Goal: Check status

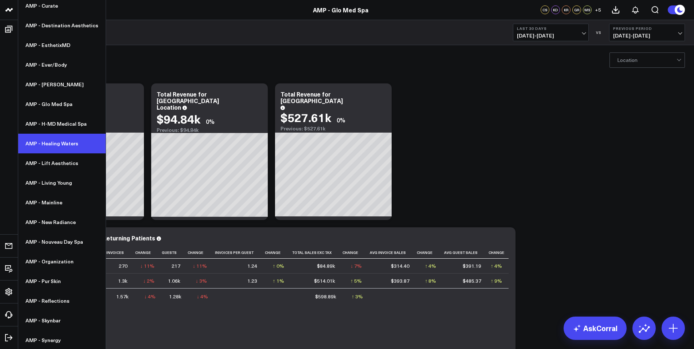
scroll to position [141, 0]
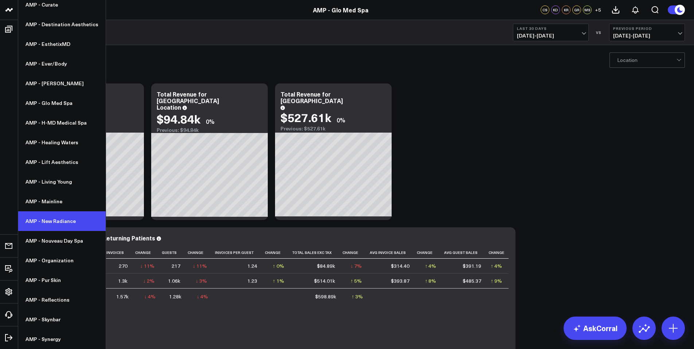
click at [55, 219] on link "AMP - New Radiance" at bounding box center [61, 221] width 87 height 20
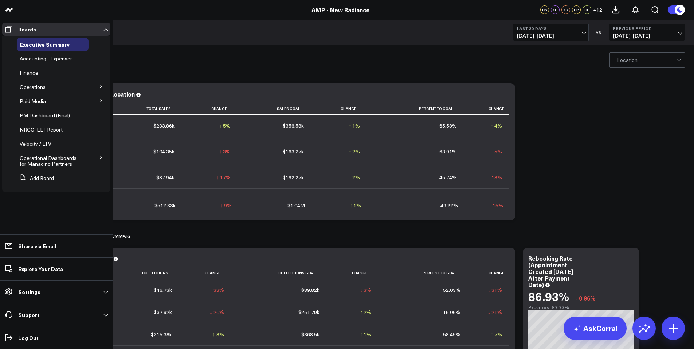
click at [104, 100] on button at bounding box center [100, 100] width 19 height 11
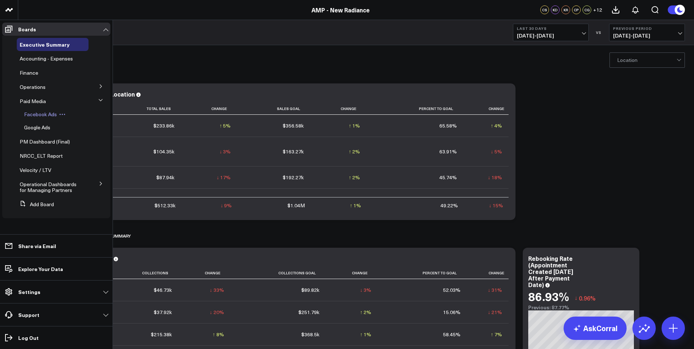
click at [52, 114] on span "Facebook Ads" at bounding box center [40, 114] width 33 height 7
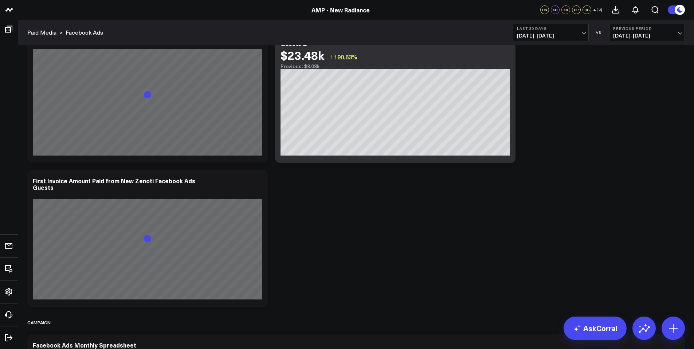
scroll to position [1350, 0]
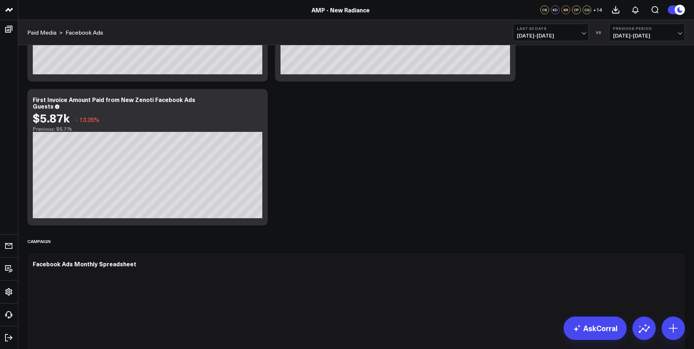
click at [564, 33] on span "07/19/25 - 08/17/25" at bounding box center [551, 36] width 68 height 6
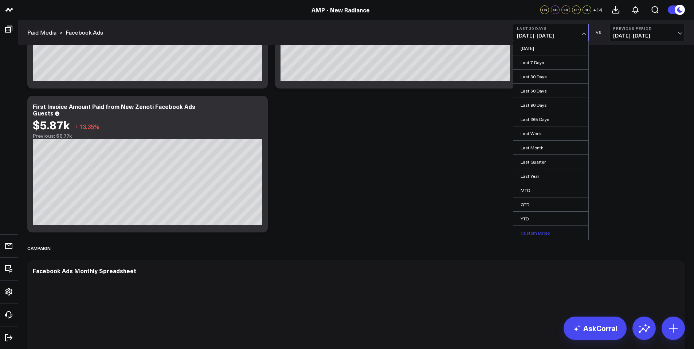
click at [539, 229] on link "Custom Dates" at bounding box center [550, 233] width 75 height 14
select select "7"
select select "2025"
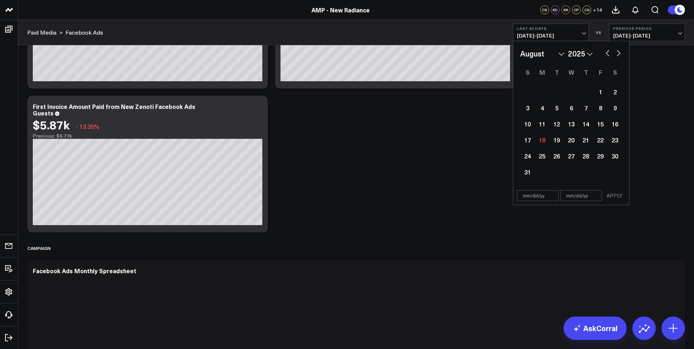
click at [604, 55] on button "button" at bounding box center [607, 52] width 7 height 9
select select "6"
select select "2025"
click at [544, 125] on div "14" at bounding box center [541, 124] width 15 height 15
type input "07/14/25"
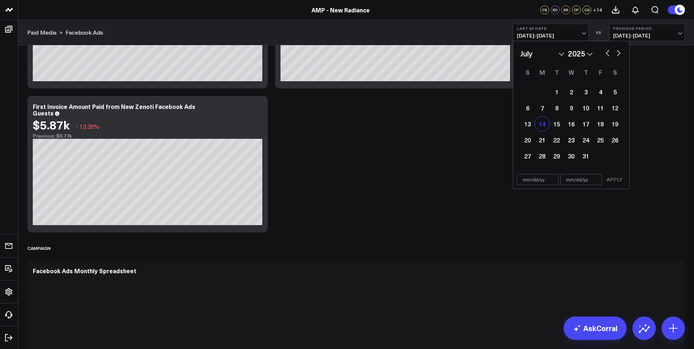
select select "6"
select select "2025"
click at [612, 126] on div "19" at bounding box center [614, 124] width 15 height 15
type input "[DATE]"
select select "6"
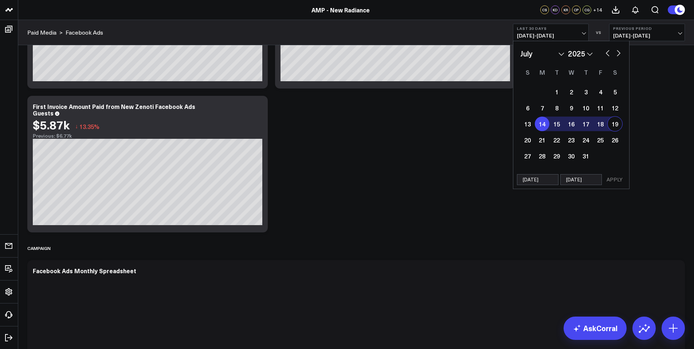
select select "2025"
click at [613, 177] on button "APPLY" at bounding box center [614, 179] width 22 height 11
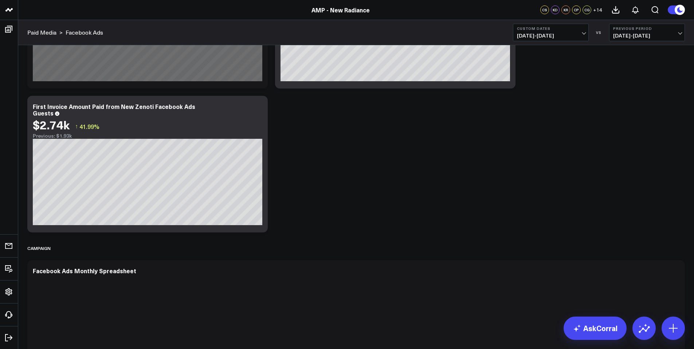
click at [653, 36] on span "07/08/25 - 07/13/25" at bounding box center [647, 36] width 68 height 6
click at [635, 106] on link "Custom Dates" at bounding box center [646, 105] width 75 height 14
select select "7"
select select "2025"
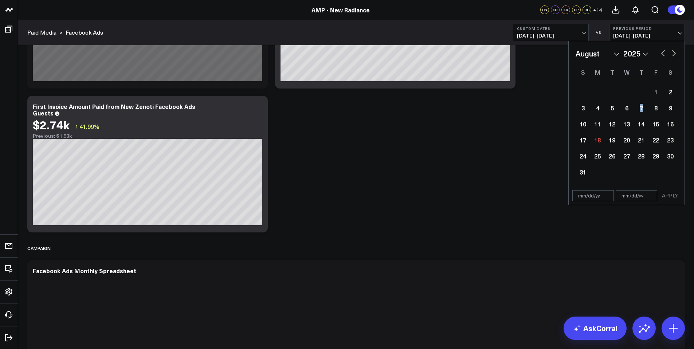
click at [635, 106] on div "7" at bounding box center [640, 107] width 15 height 15
type input "08/07/25"
select select "7"
select select "2025"
click at [672, 33] on span "07/08/25 - 07/13/25" at bounding box center [647, 36] width 68 height 6
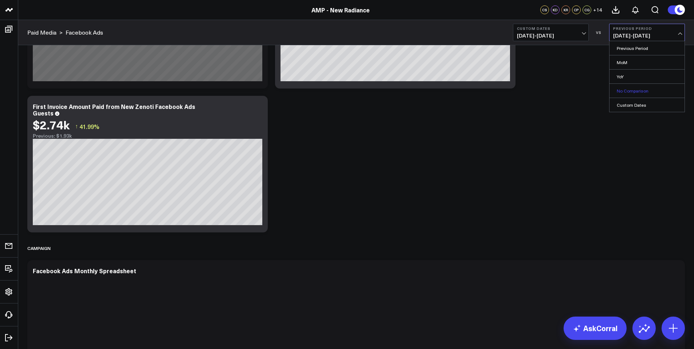
click at [636, 88] on link "No Comparison" at bounding box center [646, 91] width 75 height 14
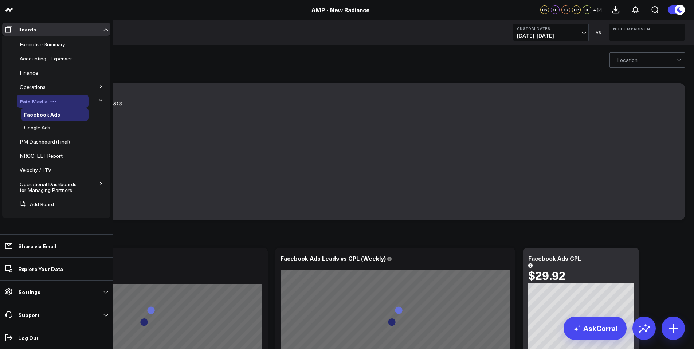
click at [40, 100] on span "Paid Media" at bounding box center [34, 101] width 28 height 7
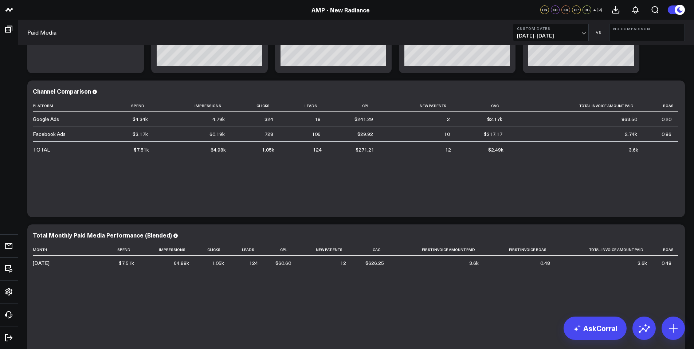
scroll to position [109, 0]
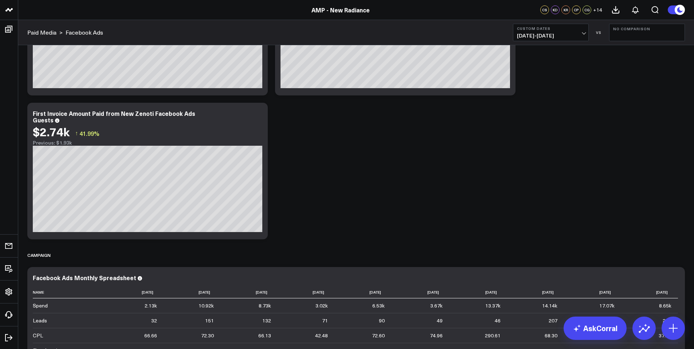
scroll to position [1343, 0]
